Goal: Task Accomplishment & Management: Complete application form

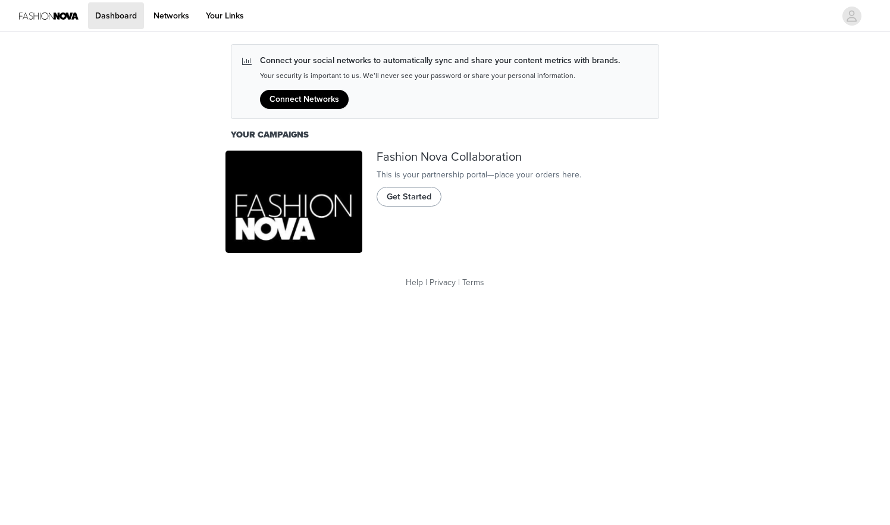
click at [410, 204] on span "Get Started" at bounding box center [409, 196] width 45 height 13
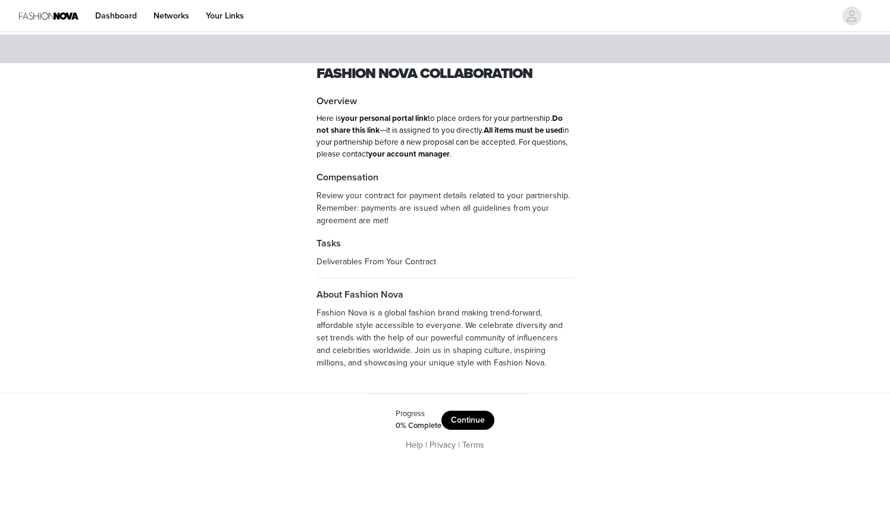
click at [472, 413] on button "Continue" at bounding box center [468, 420] width 53 height 19
click at [456, 414] on button "Get Started" at bounding box center [463, 417] width 61 height 19
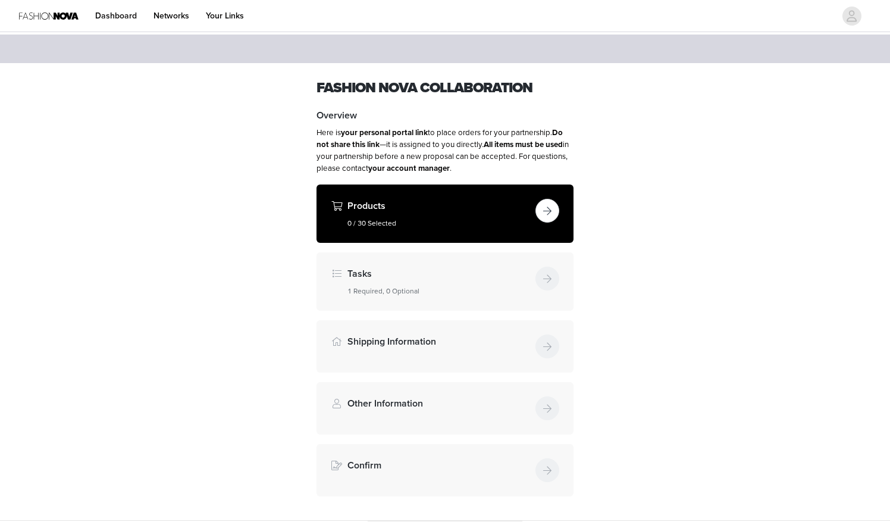
click at [545, 211] on button "button" at bounding box center [548, 211] width 24 height 24
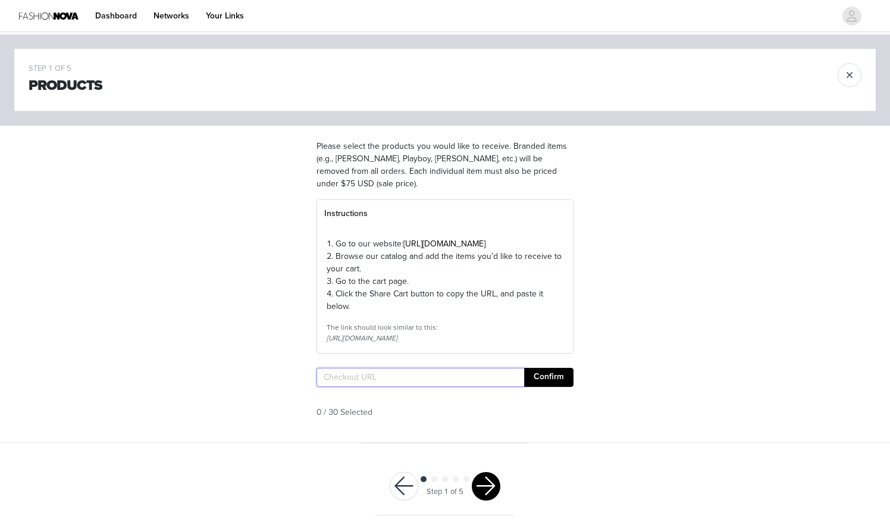
click at [435, 387] on input "text" at bounding box center [421, 377] width 208 height 19
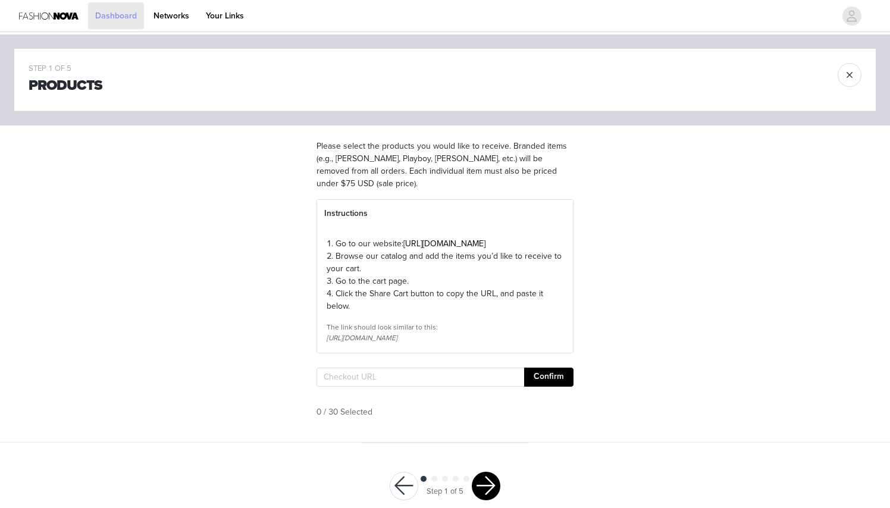
click at [114, 15] on link "Dashboard" at bounding box center [116, 15] width 56 height 27
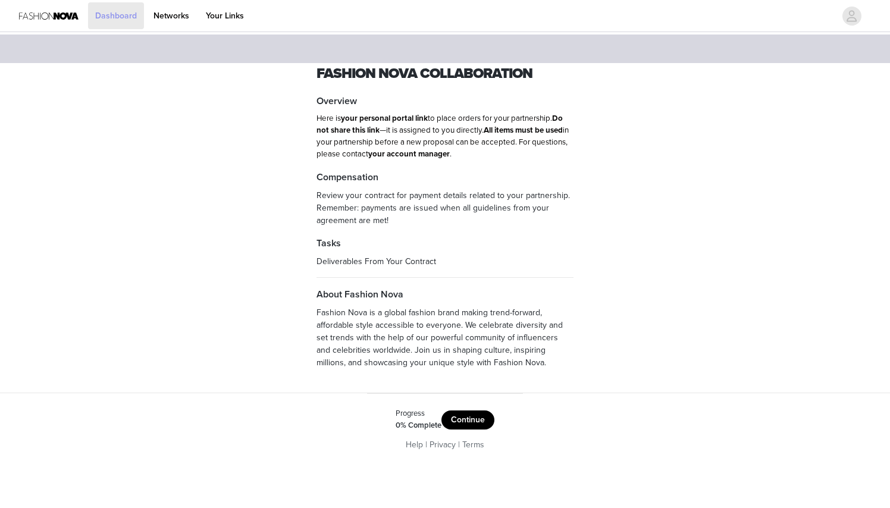
click at [114, 15] on link "Dashboard" at bounding box center [116, 15] width 56 height 27
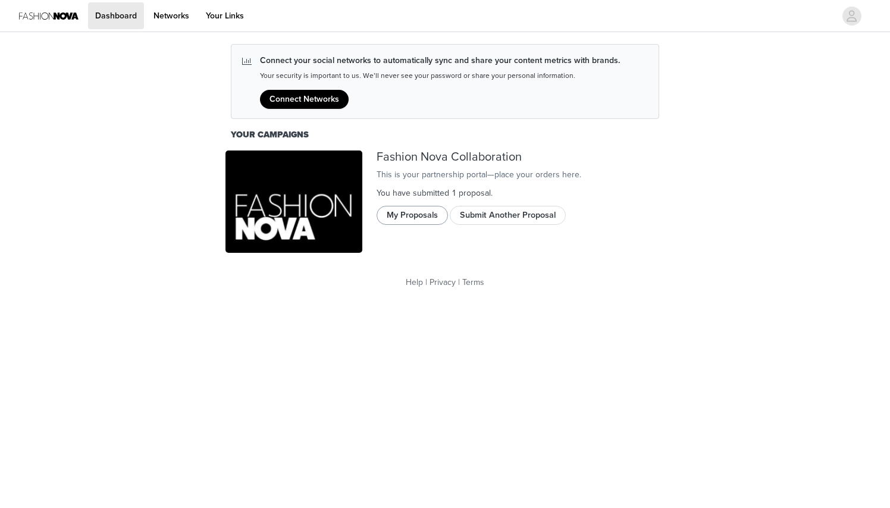
click at [414, 225] on button "My Proposals" at bounding box center [412, 215] width 71 height 19
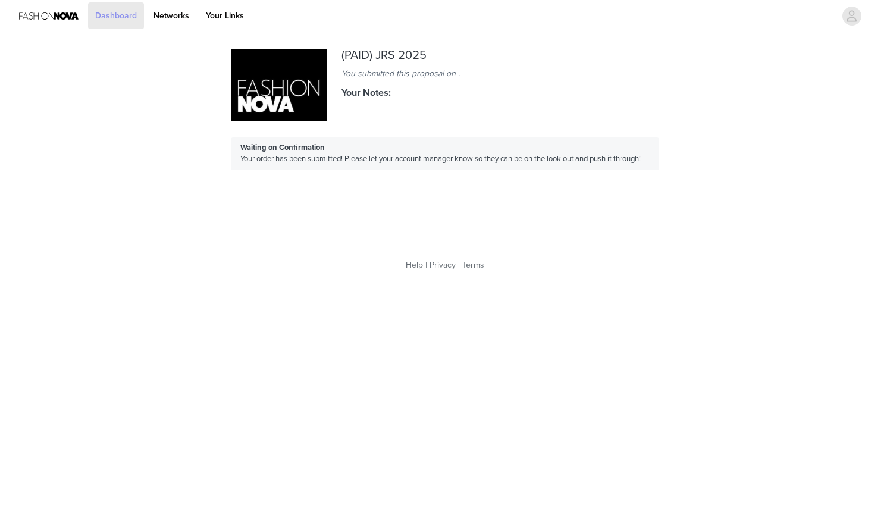
click at [129, 11] on link "Dashboard" at bounding box center [116, 15] width 56 height 27
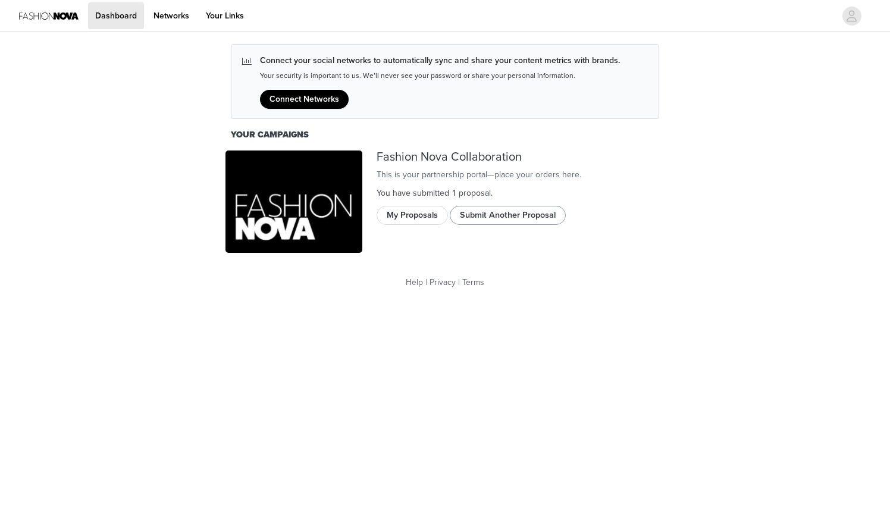
click at [499, 225] on button "Submit Another Proposal" at bounding box center [508, 215] width 116 height 19
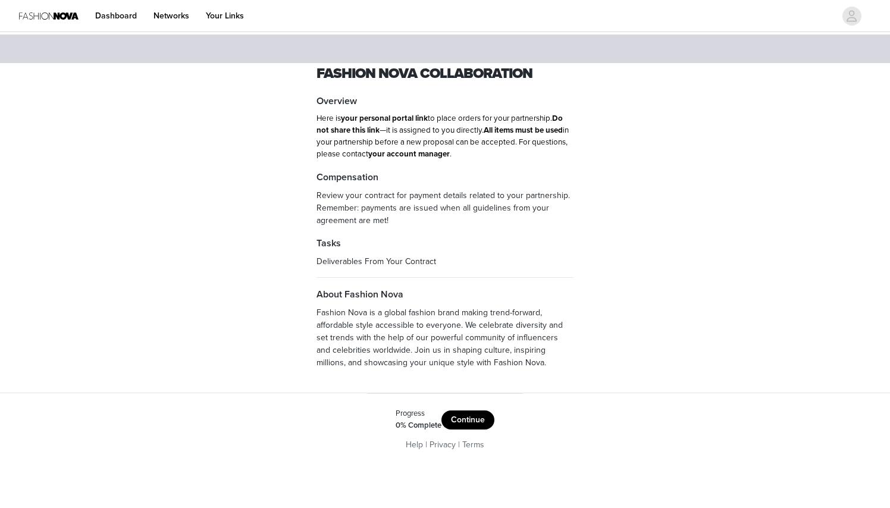
click at [463, 414] on button "Continue" at bounding box center [468, 420] width 53 height 19
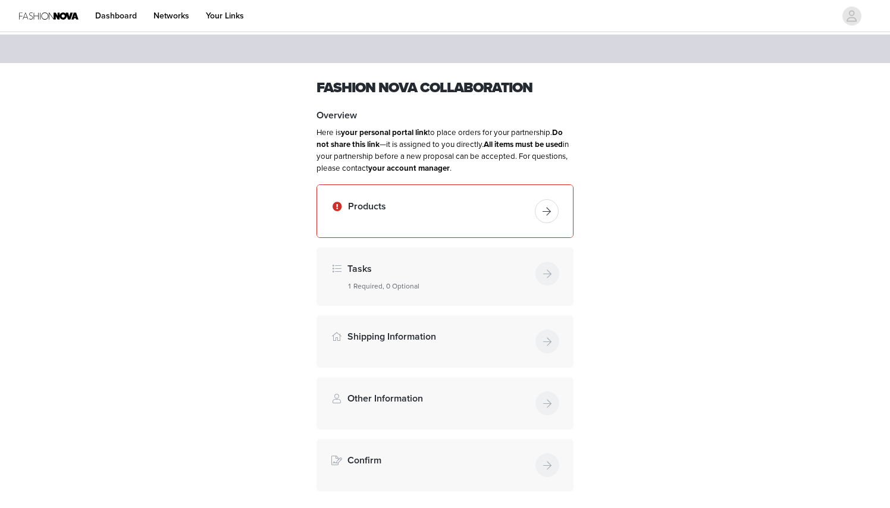
click at [559, 210] on div "Products" at bounding box center [445, 211] width 256 height 52
